Goal: Task Accomplishment & Management: Complete application form

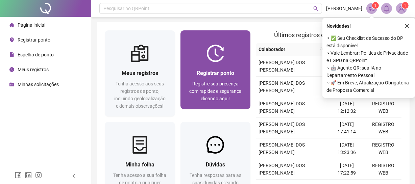
click at [228, 68] on div "Registrar ponto Registre sua presença com rapidez e segurança clicando aqui!" at bounding box center [215, 85] width 70 height 47
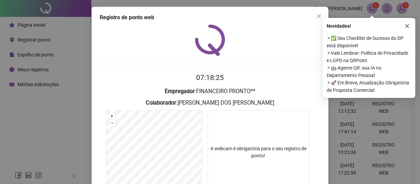
scroll to position [65, 0]
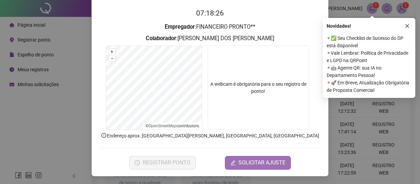
click at [260, 162] on span "SOLICITAR AJUSTE" at bounding box center [261, 163] width 47 height 8
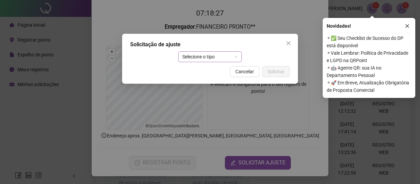
click at [185, 56] on span "Selecione o tipo" at bounding box center [210, 57] width 56 height 10
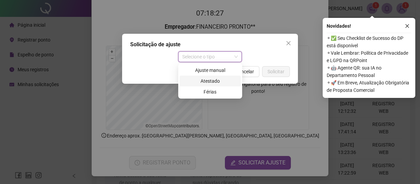
click at [229, 71] on div "Ajuste manual" at bounding box center [209, 70] width 53 height 7
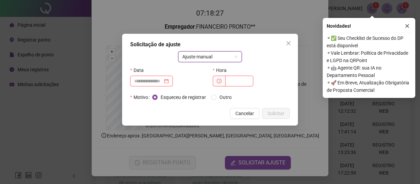
click at [212, 71] on div "Hora" at bounding box center [251, 78] width 82 height 27
click at [162, 78] on input at bounding box center [148, 80] width 28 height 7
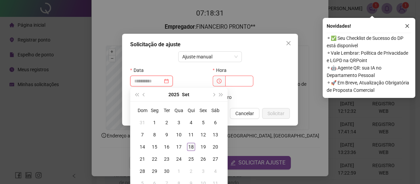
type input "**********"
click at [194, 145] on div "18" at bounding box center [191, 147] width 8 height 8
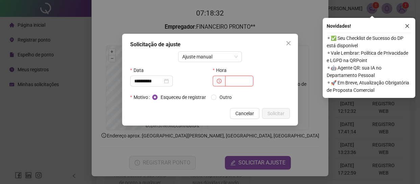
click at [229, 78] on input "text" at bounding box center [239, 81] width 28 height 11
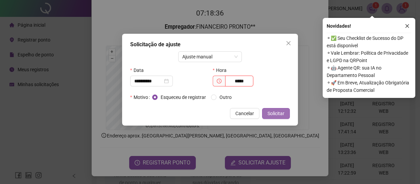
type input "*****"
click at [278, 112] on span "Solicitar" at bounding box center [275, 113] width 17 height 7
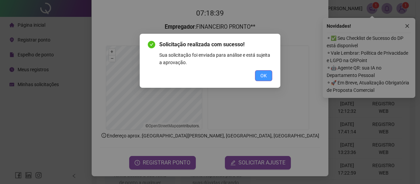
click at [259, 80] on button "OK" at bounding box center [263, 75] width 17 height 11
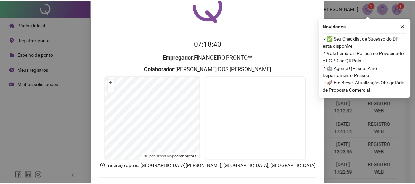
scroll to position [0, 0]
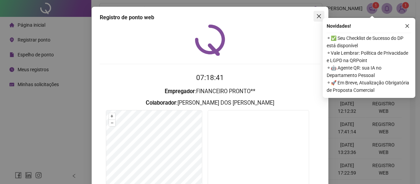
click at [316, 16] on icon "close" at bounding box center [318, 16] width 5 height 5
